Goal: Transaction & Acquisition: Book appointment/travel/reservation

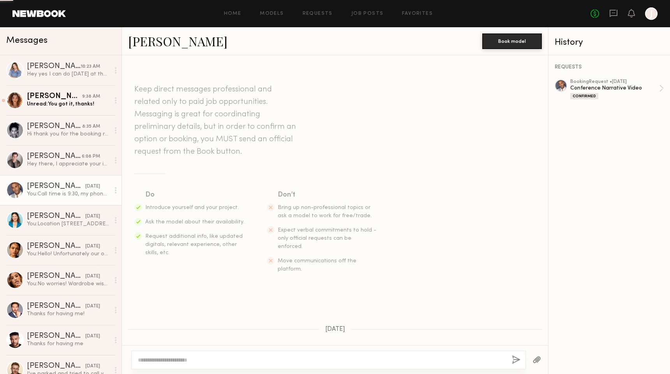
scroll to position [743, 0]
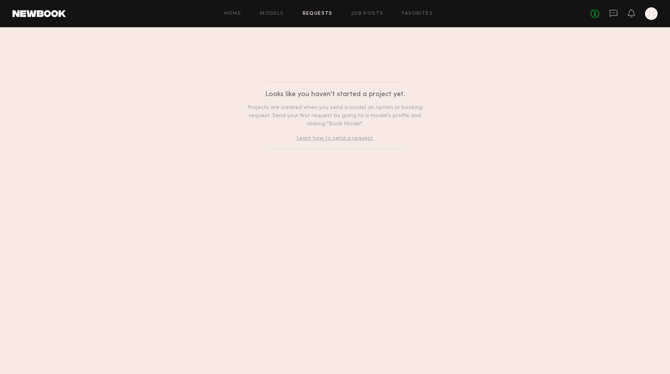
click at [363, 9] on div "Home Models Requests Job Posts Favorites Sign Out No fees up to $5,000 J" at bounding box center [362, 13] width 592 height 12
click at [363, 11] on link "Job Posts" at bounding box center [367, 13] width 32 height 5
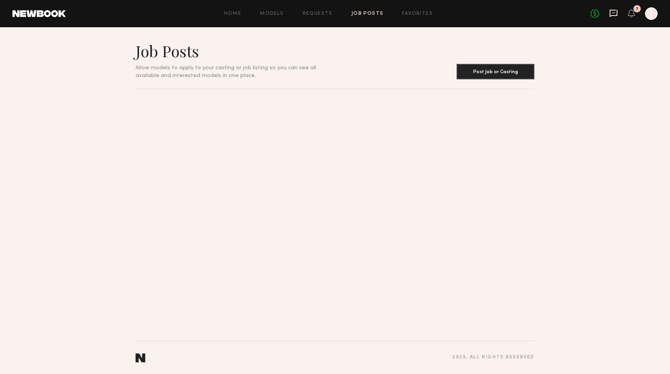
click at [614, 13] on icon at bounding box center [613, 12] width 3 height 1
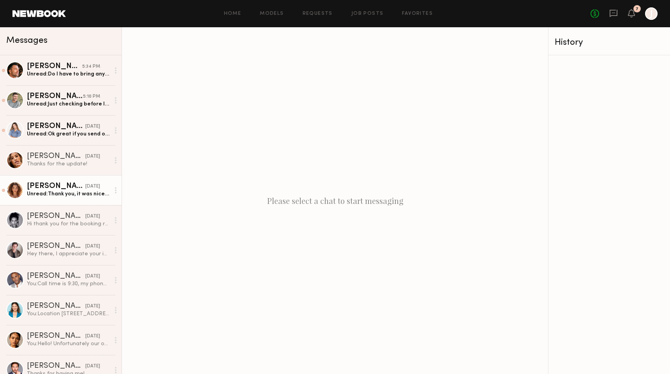
click at [71, 196] on div "Unread: Thank you, it was nice meeting and working with everyone!" at bounding box center [68, 193] width 83 height 7
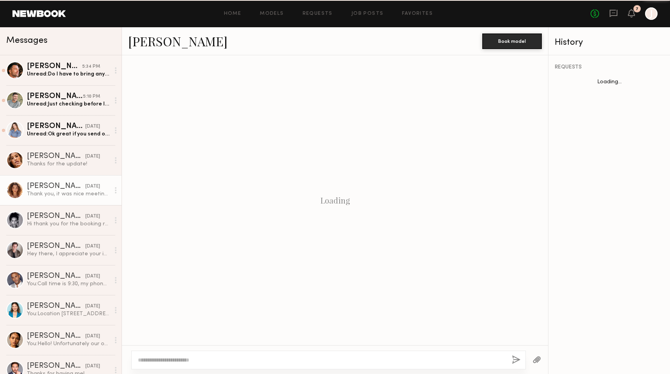
scroll to position [328, 0]
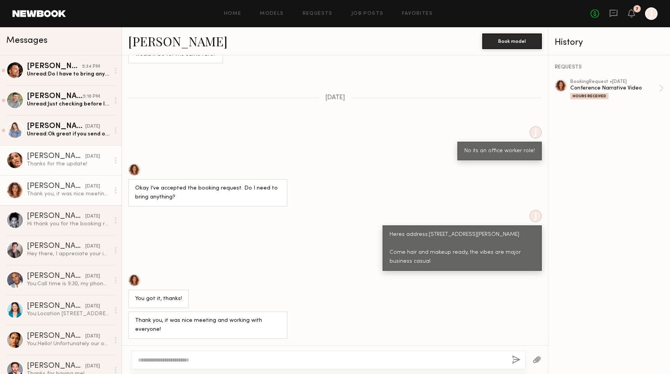
click at [49, 170] on link "[PERSON_NAME] [DATE] Thanks for the update!" at bounding box center [61, 160] width 122 height 30
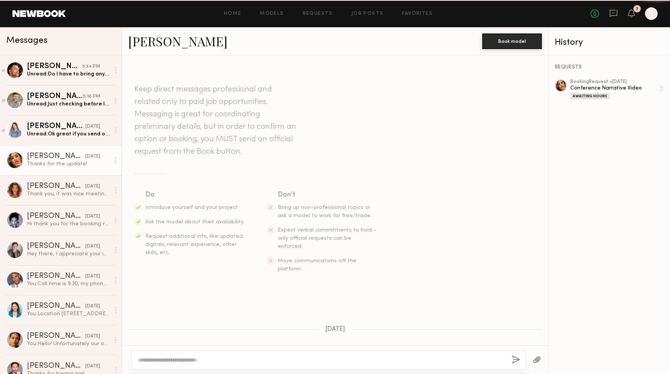
scroll to position [502, 0]
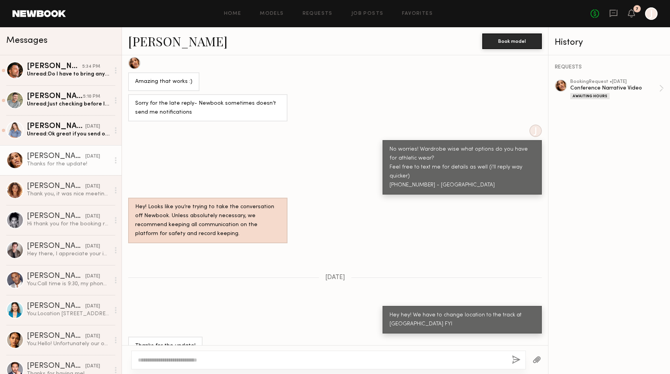
click at [571, 45] on div "History" at bounding box center [609, 42] width 109 height 9
click at [504, 38] on button "Book model" at bounding box center [512, 41] width 60 height 16
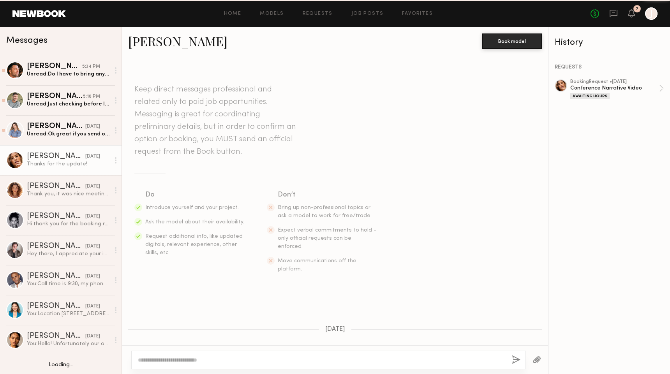
scroll to position [502, 0]
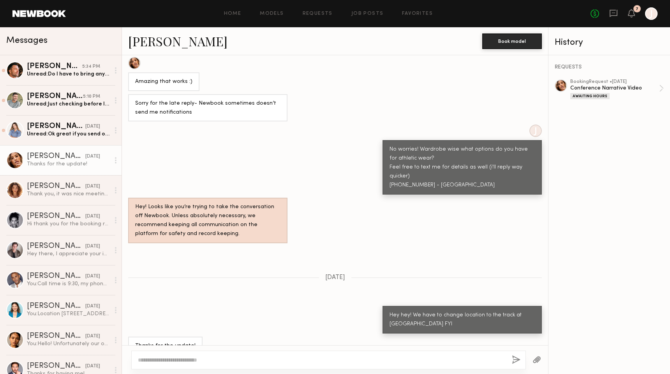
click at [155, 49] on link "[PERSON_NAME]" at bounding box center [177, 41] width 99 height 17
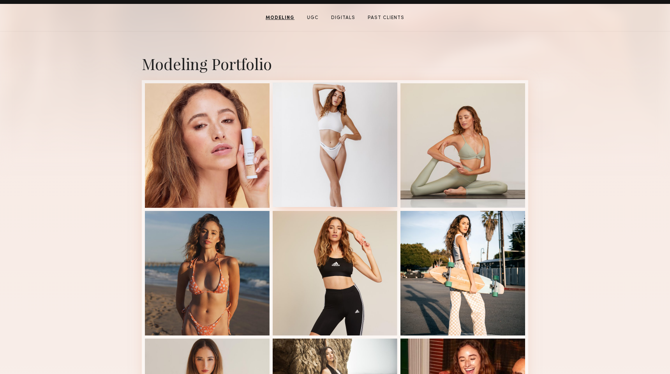
scroll to position [147, 0]
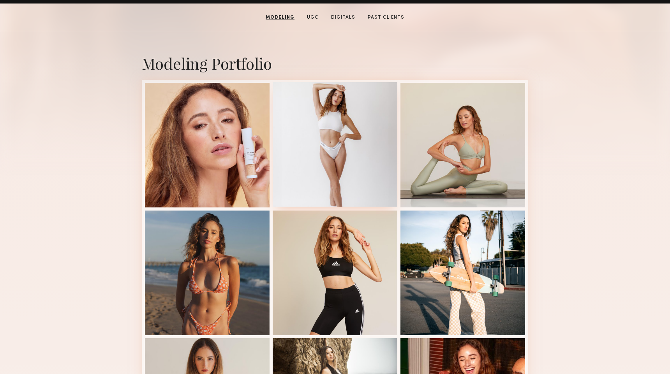
click at [327, 173] on div at bounding box center [335, 144] width 125 height 125
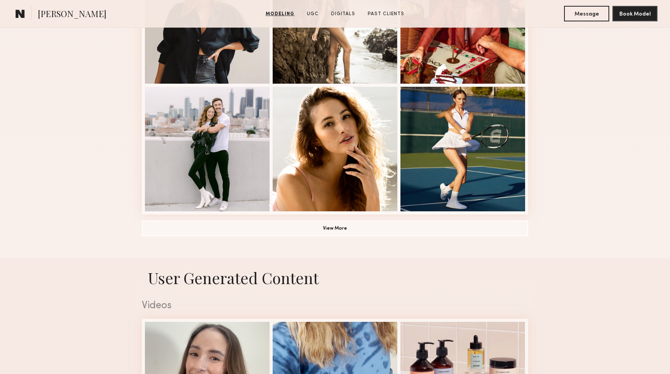
scroll to position [524, 0]
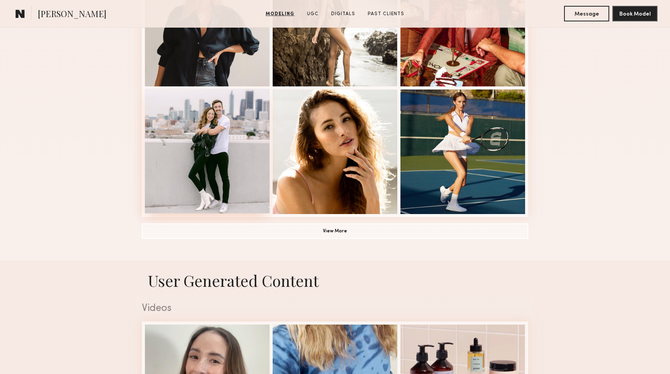
click at [197, 126] on div at bounding box center [207, 151] width 125 height 125
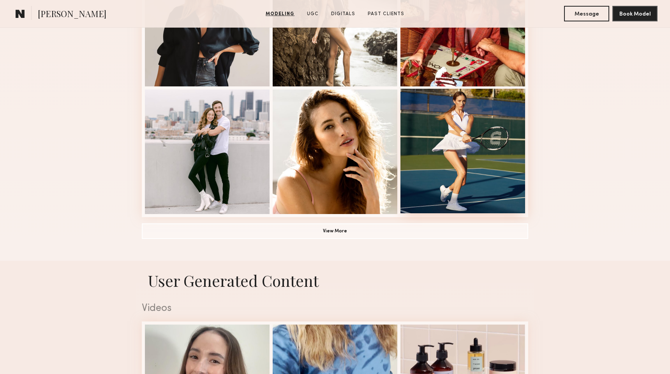
click at [477, 96] on div at bounding box center [462, 151] width 125 height 125
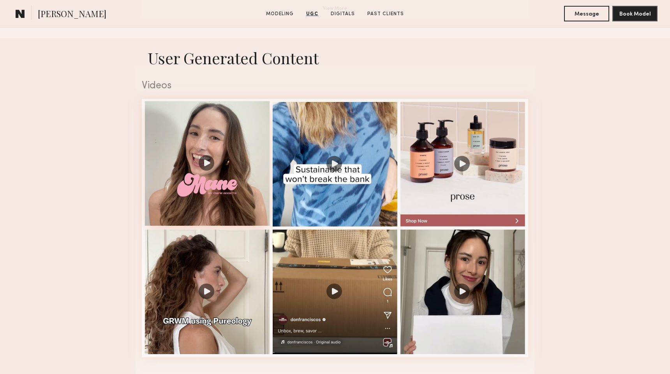
scroll to position [747, 0]
click at [220, 167] on div at bounding box center [207, 163] width 125 height 125
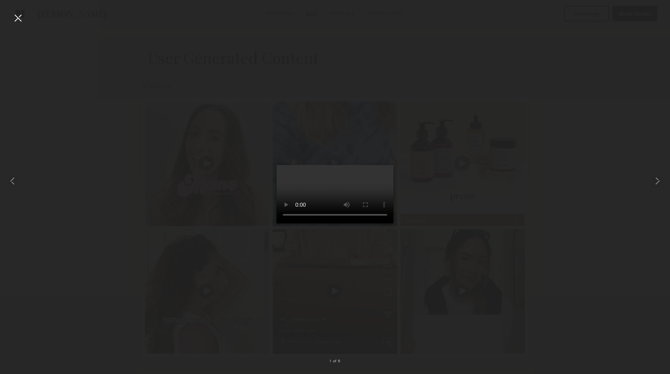
click at [291, 206] on video at bounding box center [335, 194] width 117 height 58
click at [231, 191] on div at bounding box center [335, 180] width 670 height 337
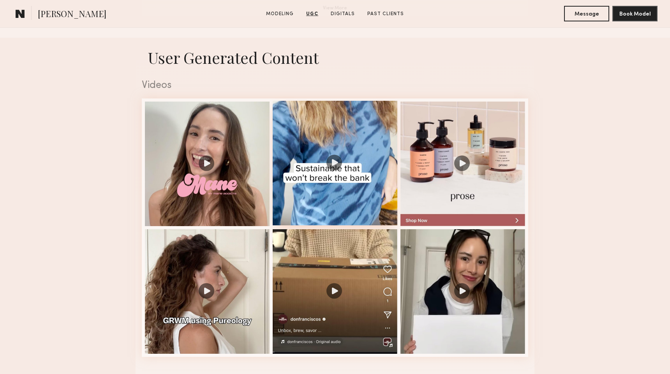
click at [340, 155] on div at bounding box center [335, 163] width 125 height 125
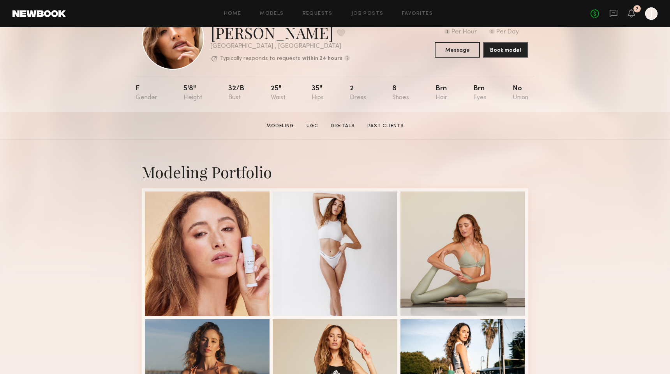
scroll to position [0, 0]
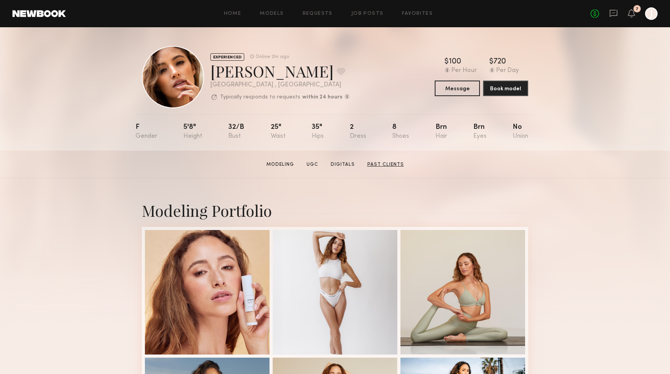
click at [370, 162] on link "Past Clients" at bounding box center [385, 164] width 43 height 7
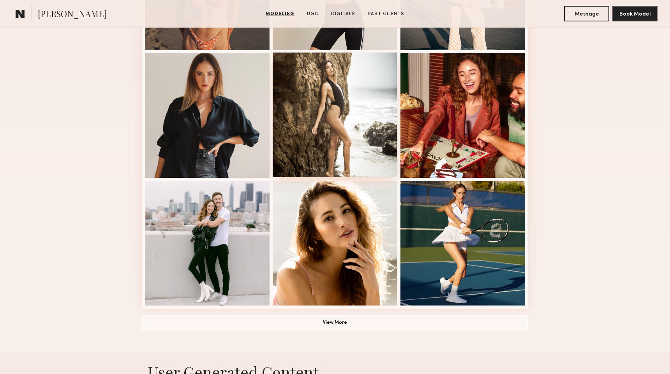
scroll to position [429, 0]
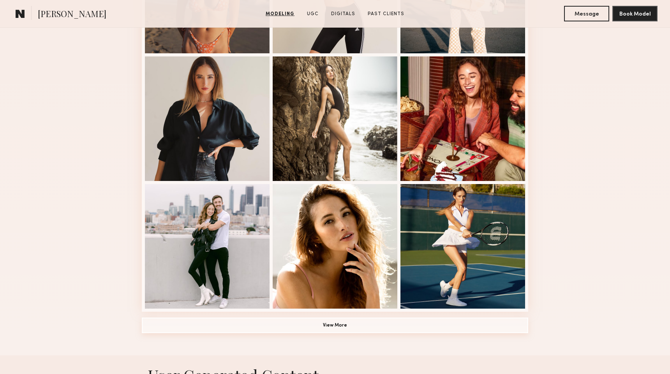
click at [338, 324] on button "View More" at bounding box center [335, 326] width 386 height 16
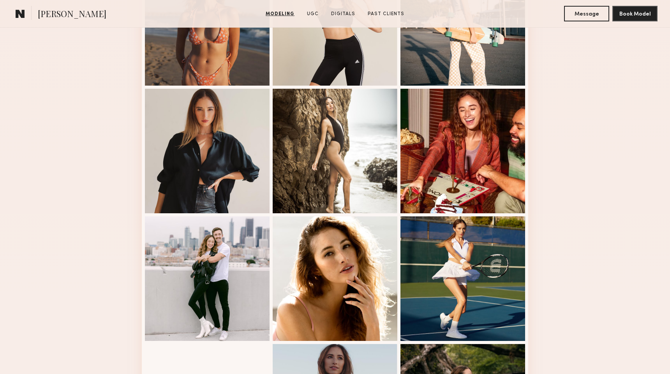
scroll to position [354, 0]
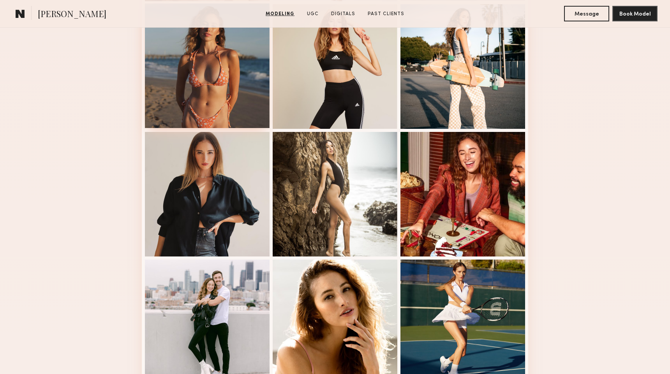
click at [229, 83] on div at bounding box center [207, 66] width 125 height 125
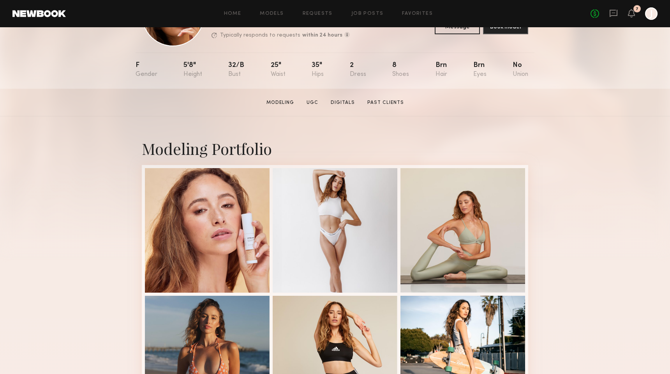
scroll to position [64, 0]
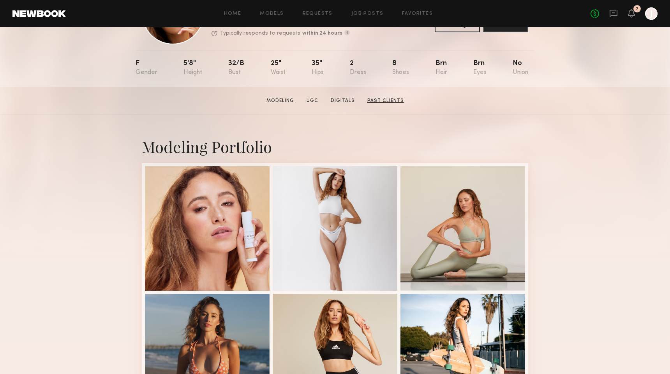
click at [389, 101] on link "Past Clients" at bounding box center [385, 100] width 43 height 7
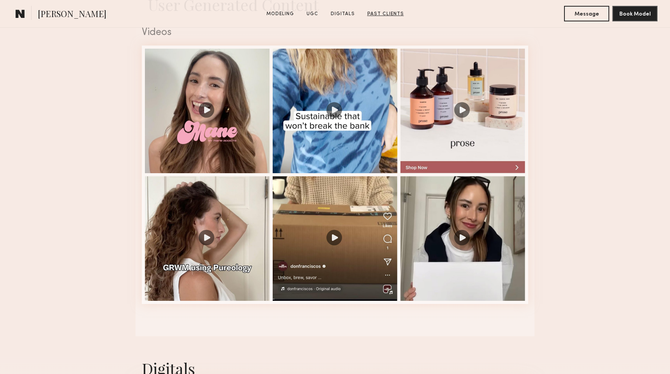
click at [389, 101] on div at bounding box center [335, 111] width 125 height 125
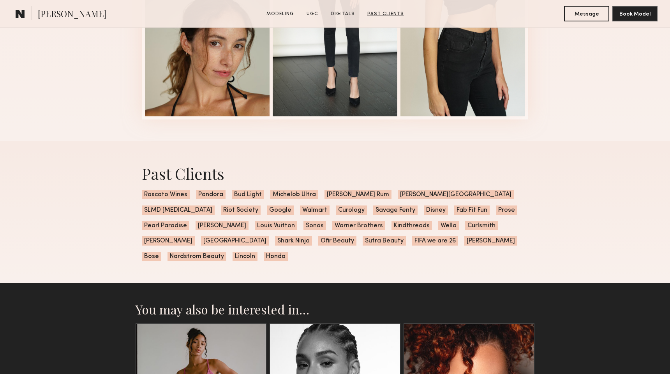
scroll to position [1908, 0]
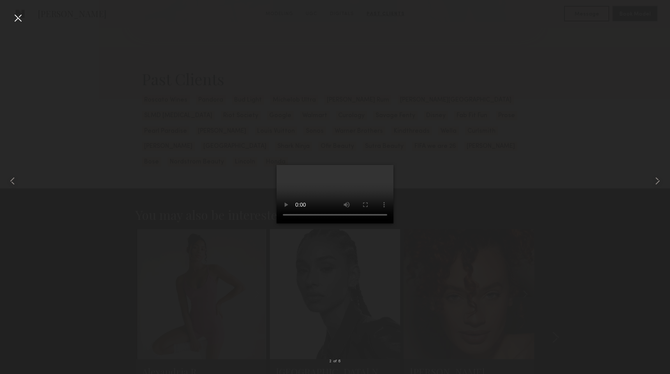
click at [18, 20] on div at bounding box center [18, 18] width 12 height 12
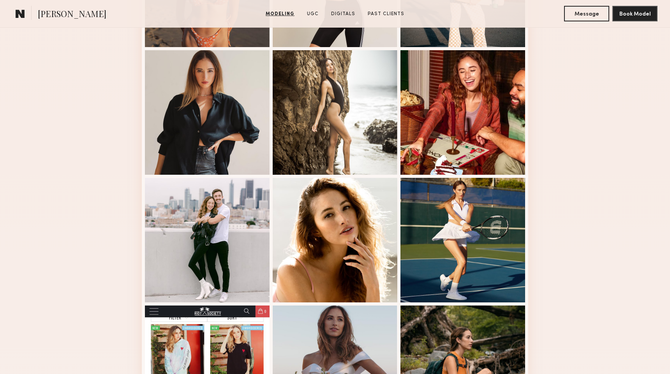
scroll to position [429, 0]
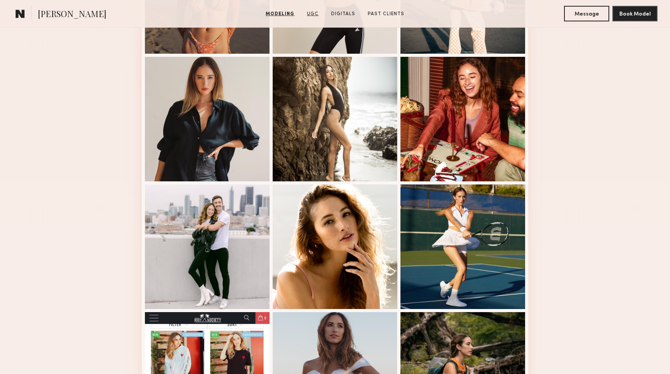
click at [312, 11] on link "UGC" at bounding box center [313, 14] width 18 height 7
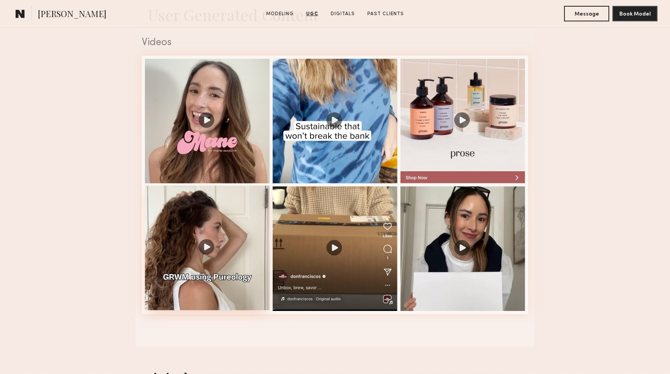
scroll to position [1289, 0]
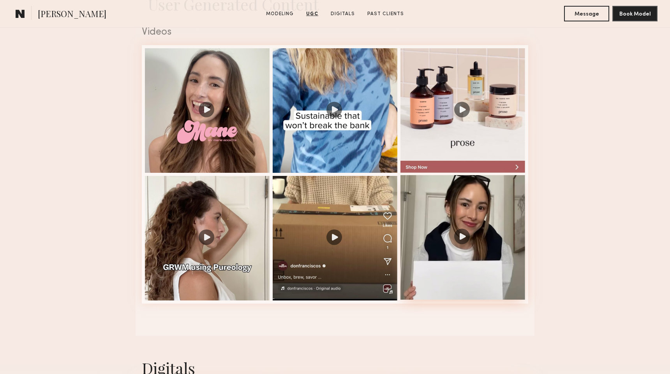
click at [493, 218] on div at bounding box center [462, 237] width 125 height 125
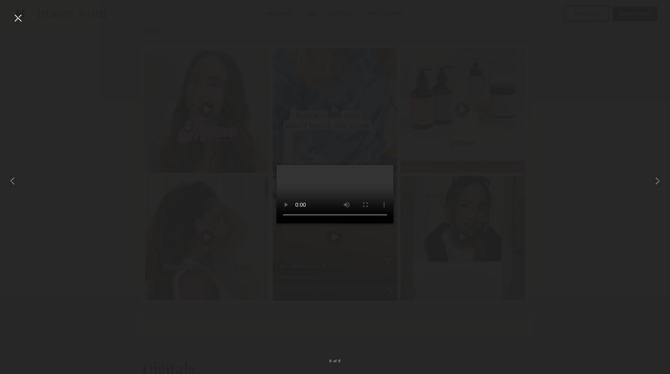
click at [322, 200] on video at bounding box center [335, 194] width 117 height 58
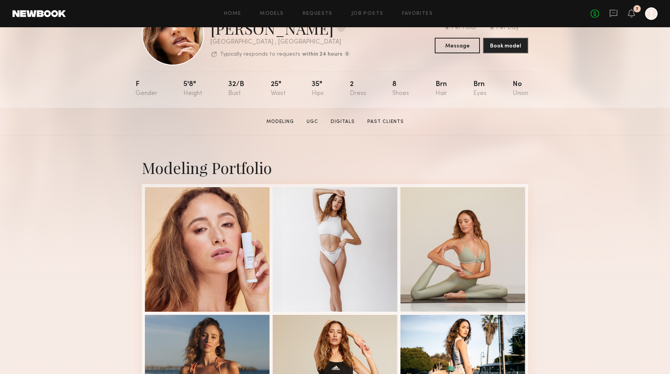
scroll to position [113, 0]
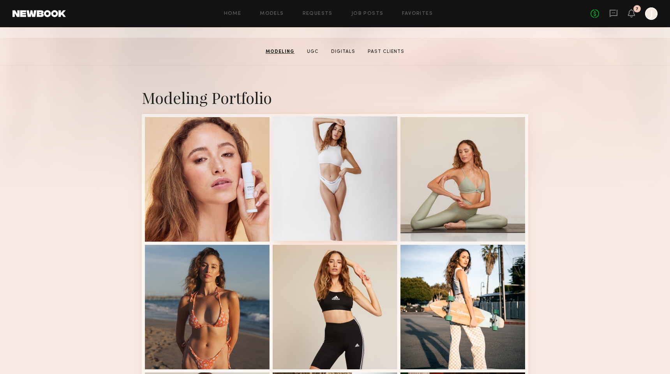
click at [352, 170] on div at bounding box center [335, 178] width 125 height 125
